Goal: Check status: Check status

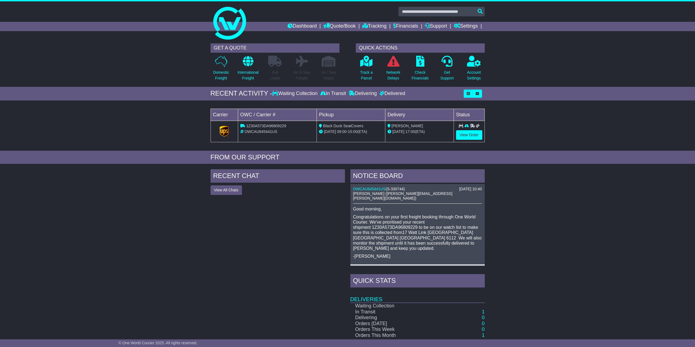
click at [642, 96] on div "RECENT ACTIVITY - Waiting Collection In Transit Delivering Delivered" at bounding box center [347, 94] width 695 height 14
click at [466, 131] on link "View Order" at bounding box center [469, 135] width 26 height 10
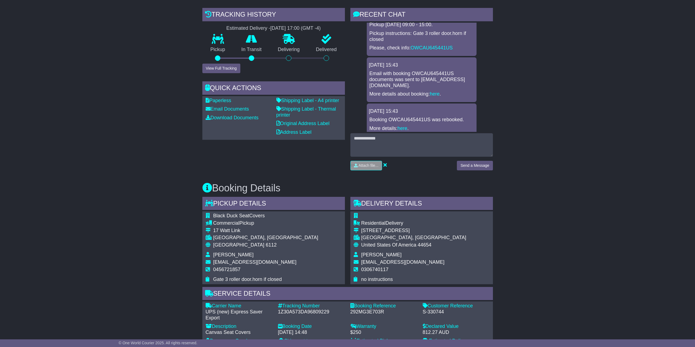
scroll to position [27, 0]
